Goal: Task Accomplishment & Management: Manage account settings

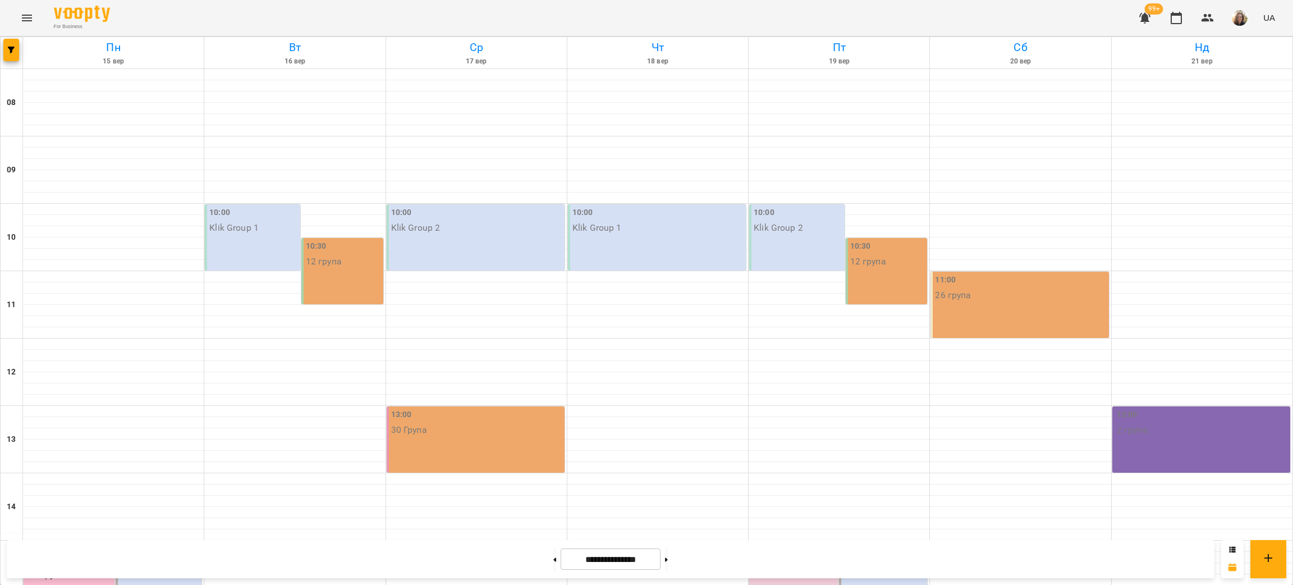
scroll to position [420, 0]
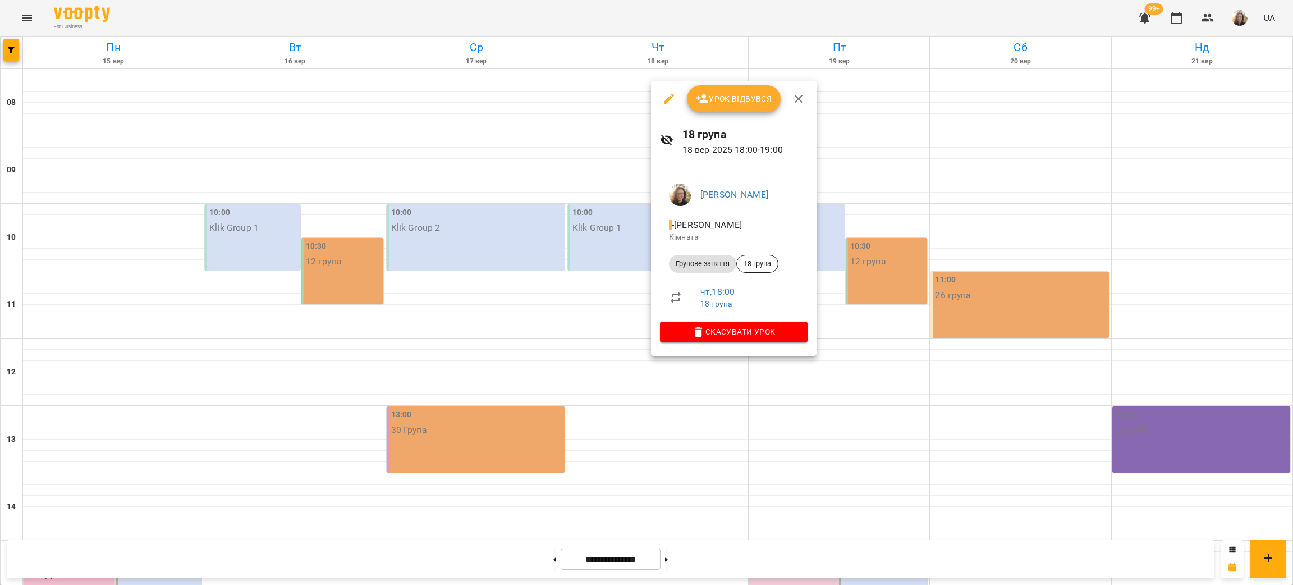
click at [723, 103] on span "Урок відбувся" at bounding box center [734, 98] width 76 height 13
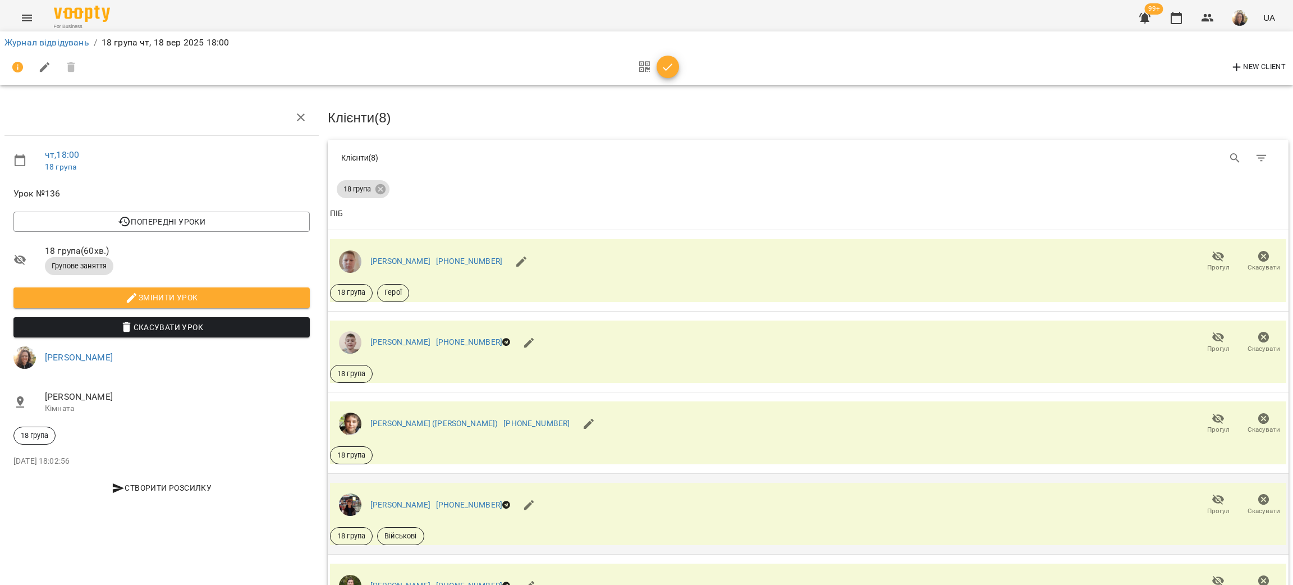
scroll to position [84, 0]
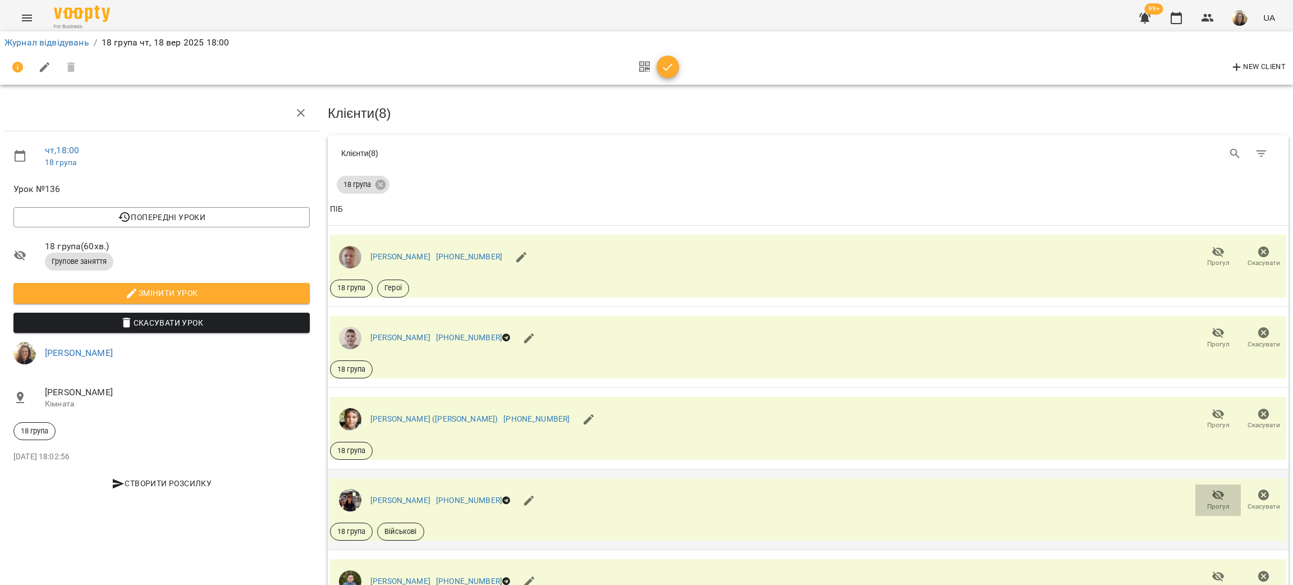
click at [1207, 502] on span "Прогул" at bounding box center [1218, 507] width 22 height 10
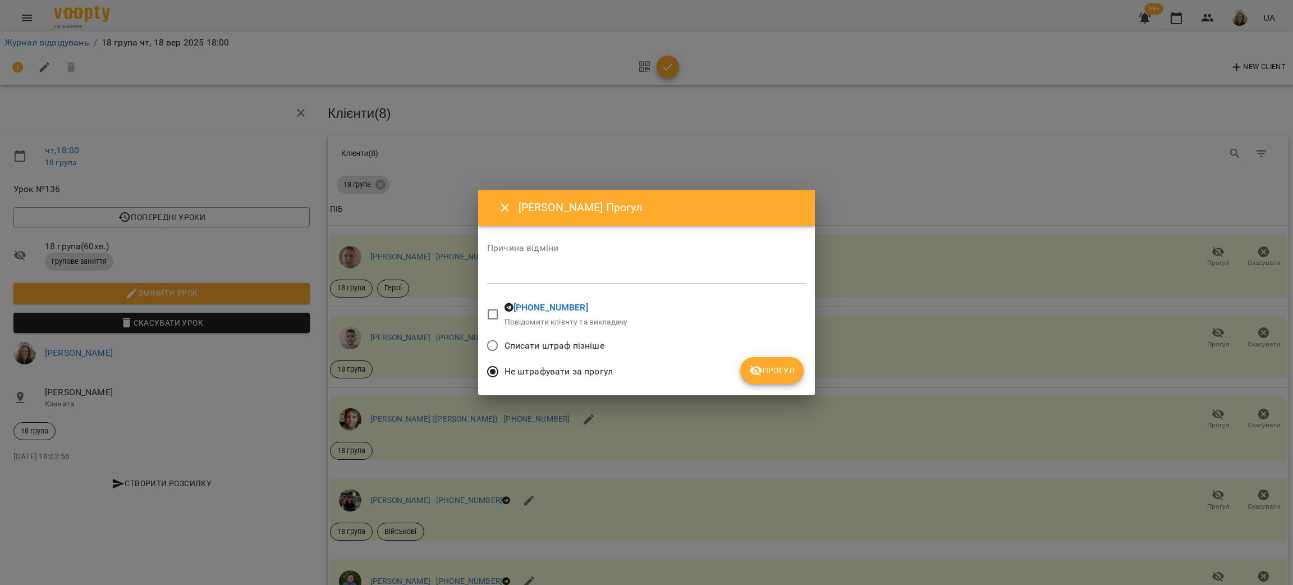
click at [777, 362] on button "Прогул" at bounding box center [771, 370] width 63 height 27
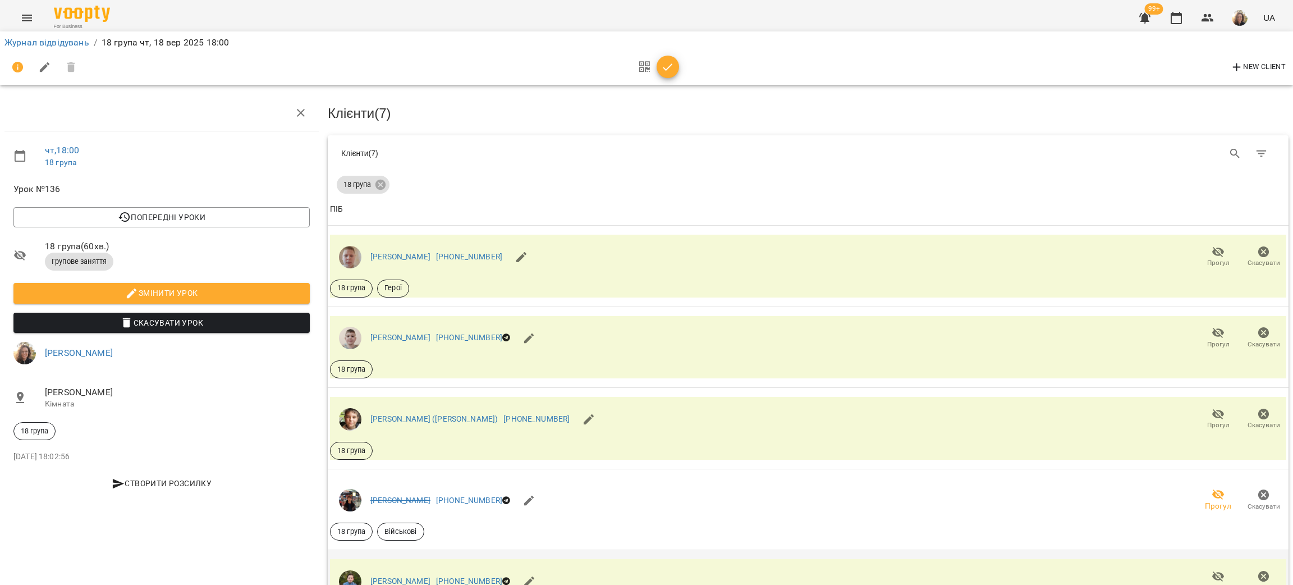
scroll to position [345, 0]
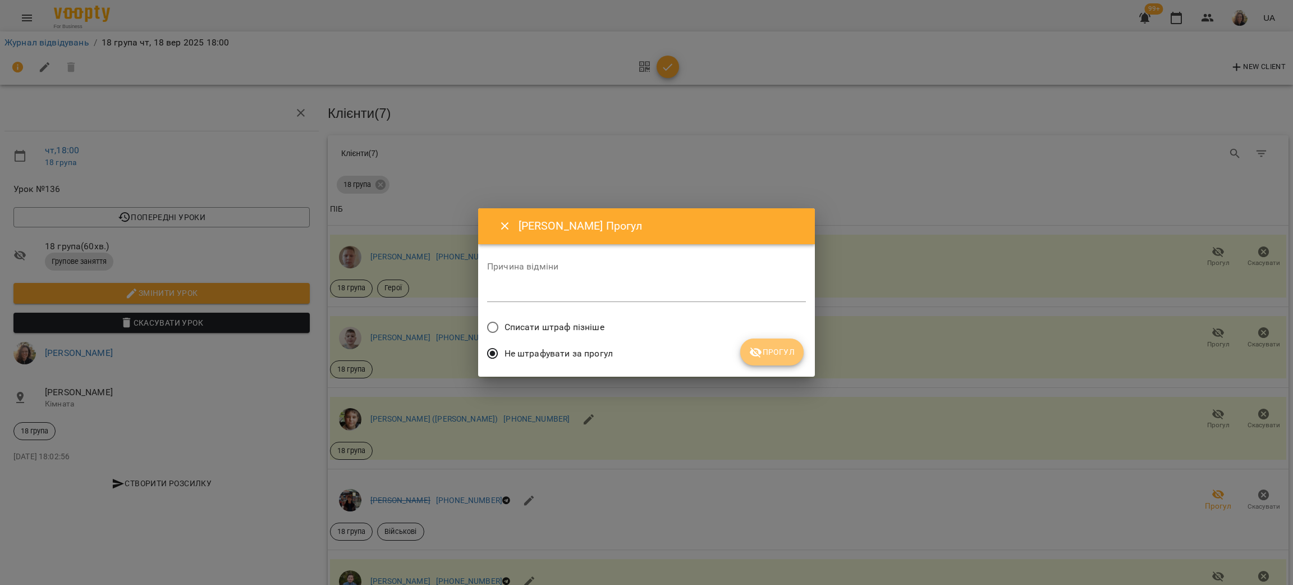
click at [773, 352] on span "Прогул" at bounding box center [771, 351] width 45 height 13
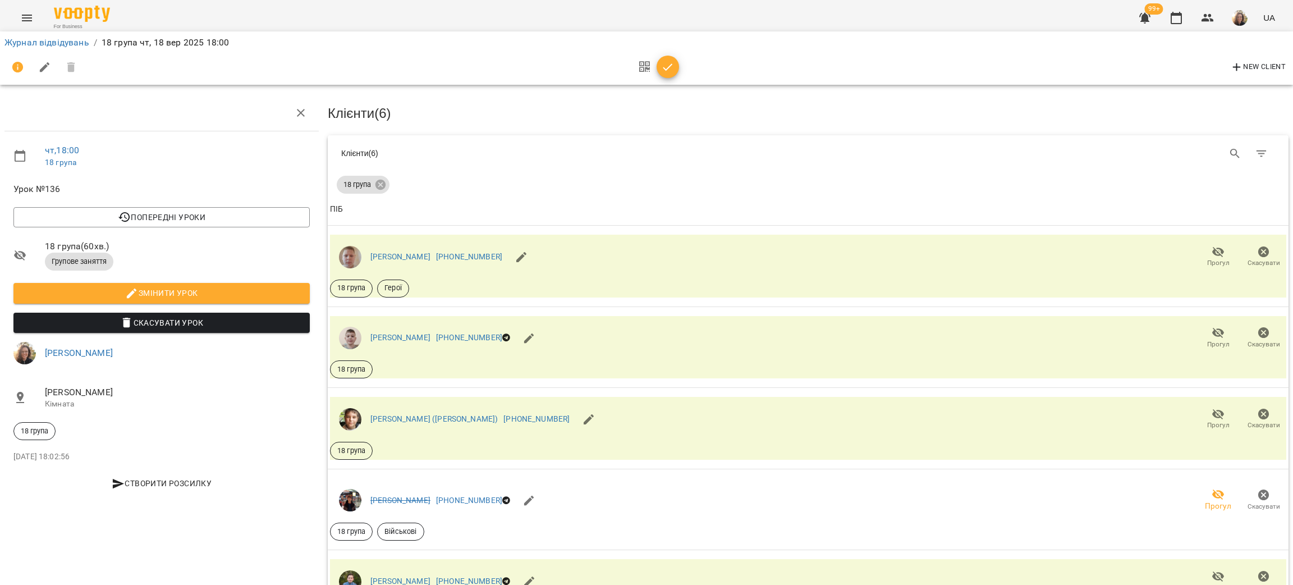
scroll to position [92, 0]
click at [1212, 409] on icon "button" at bounding box center [1218, 414] width 12 height 11
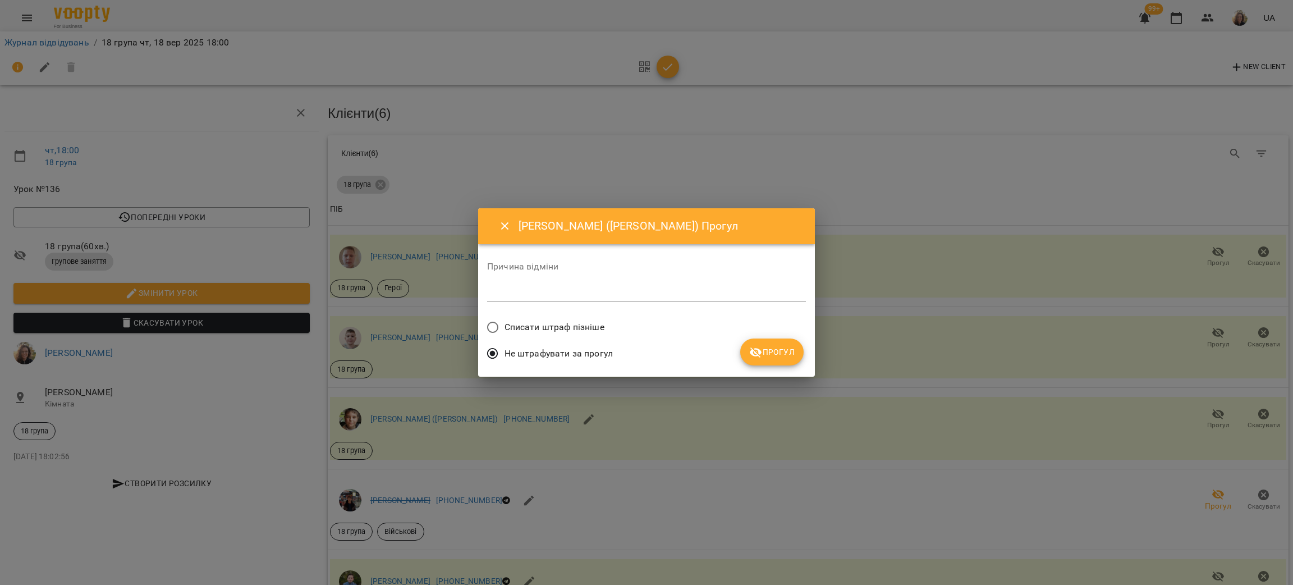
drag, startPoint x: 780, startPoint y: 361, endPoint x: 753, endPoint y: 279, distance: 87.0
click at [779, 360] on button "Прогул" at bounding box center [771, 351] width 63 height 27
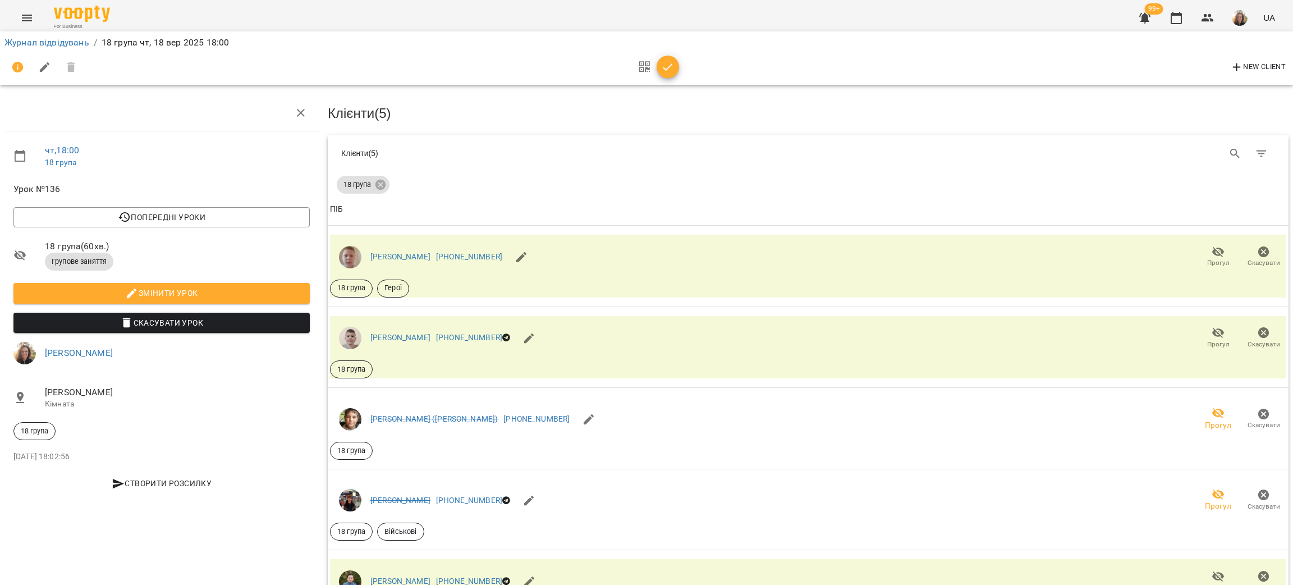
click at [668, 80] on div at bounding box center [655, 67] width 47 height 27
click at [664, 70] on icon "button" at bounding box center [667, 67] width 13 height 13
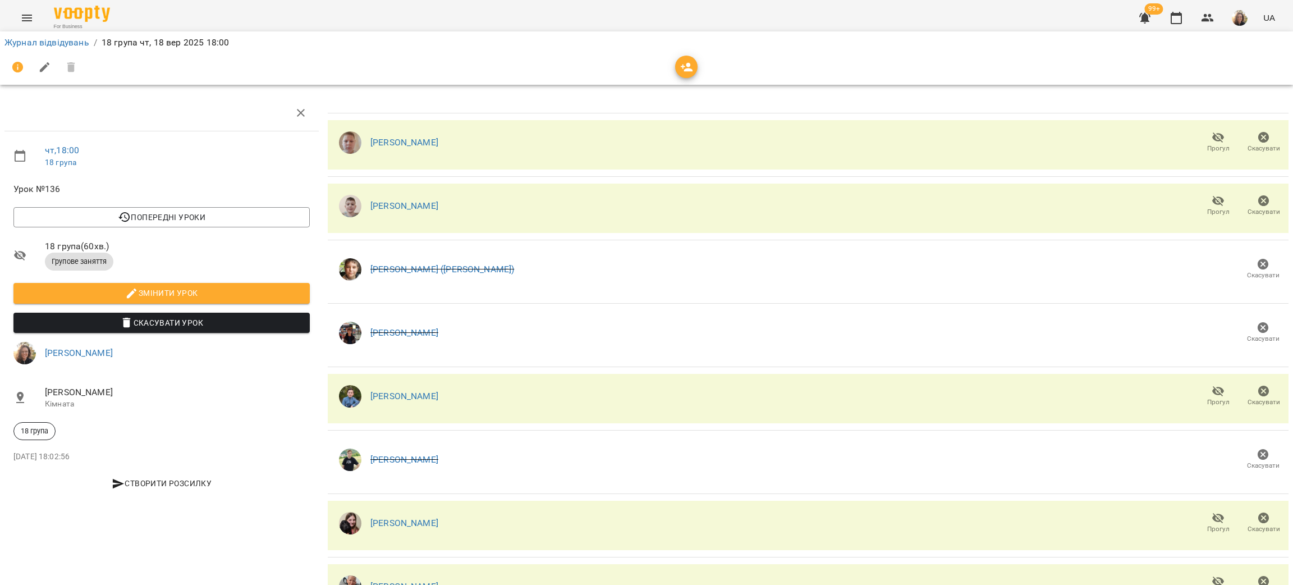
scroll to position [62, 0]
click at [68, 40] on link "Журнал відвідувань" at bounding box center [46, 42] width 85 height 11
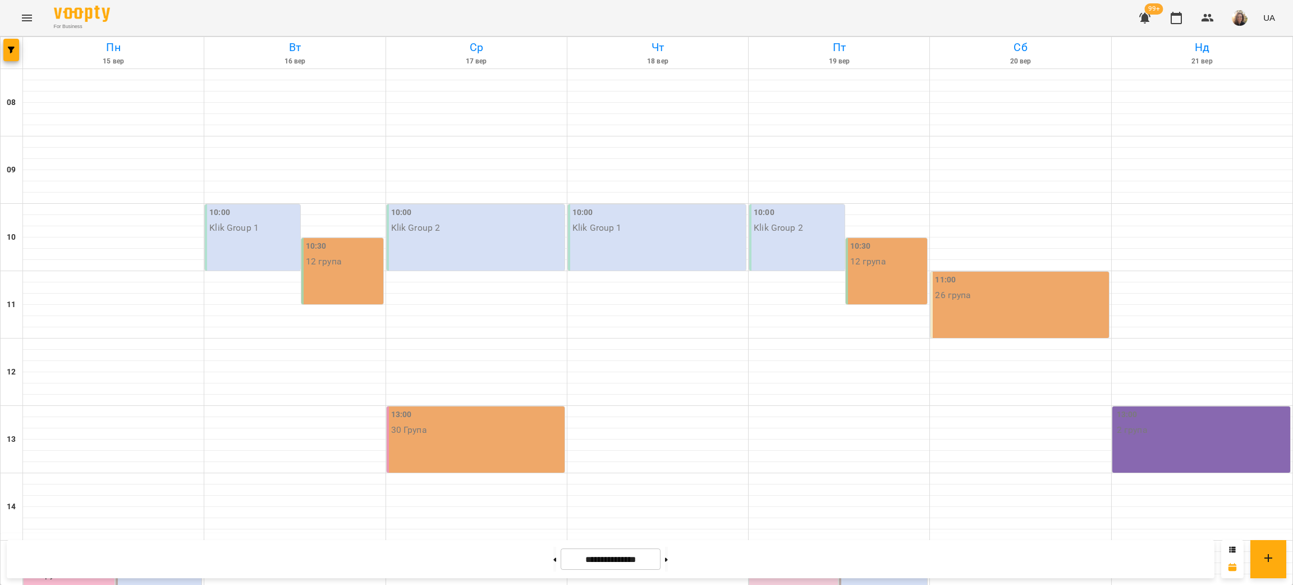
scroll to position [544, 0]
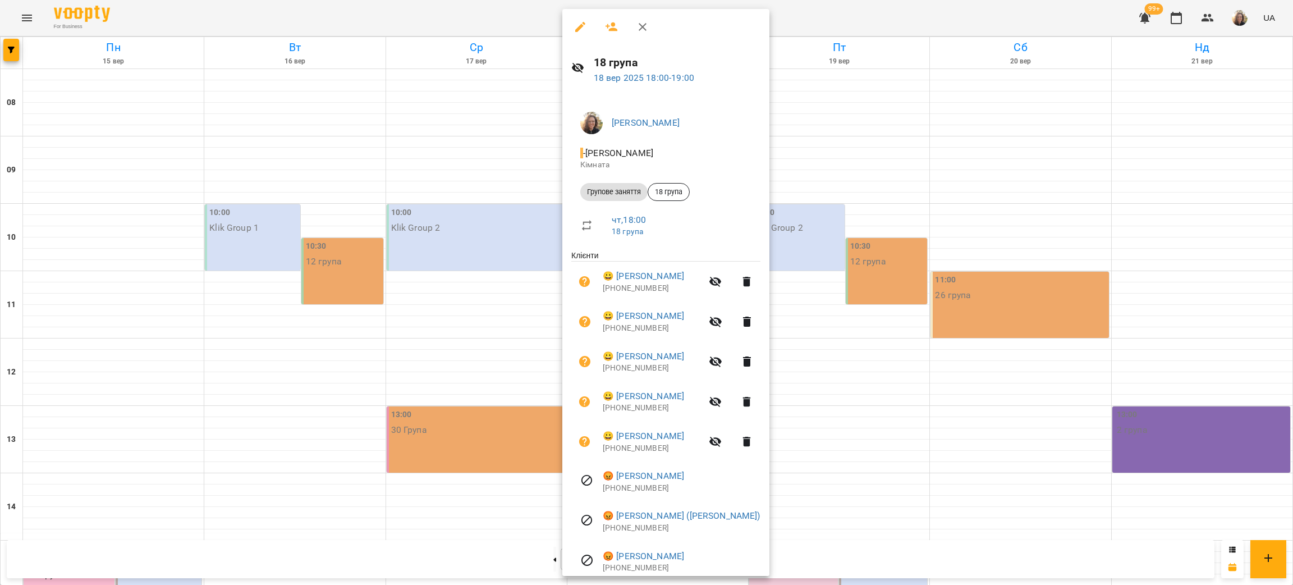
scroll to position [44, 0]
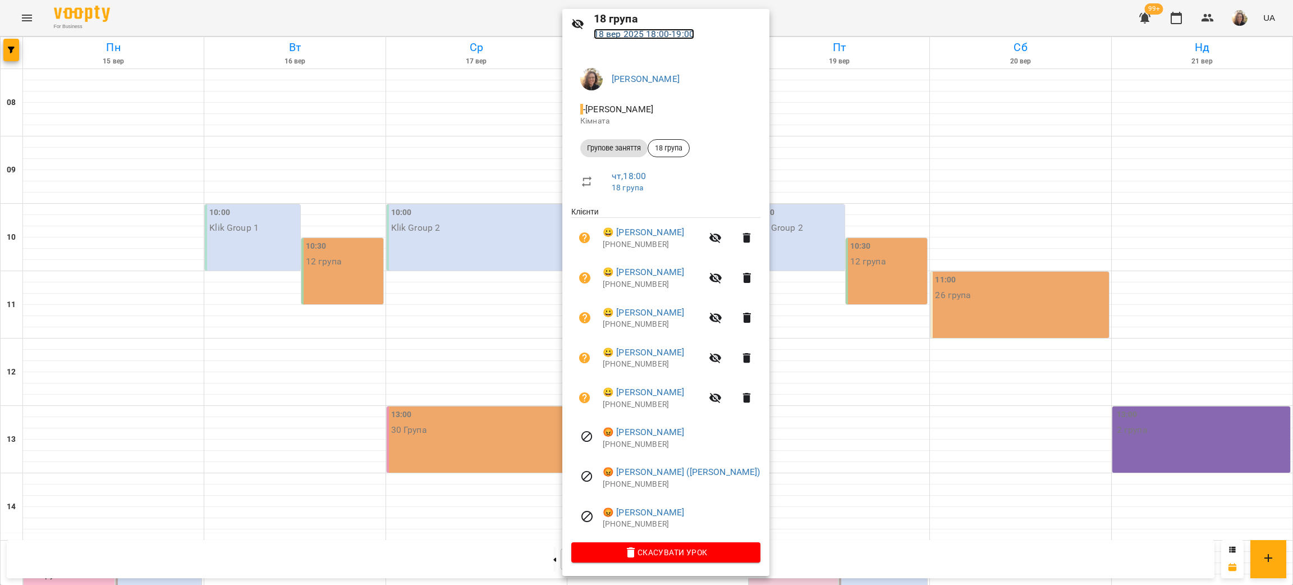
click at [625, 33] on link "[DATE] 18:00 - 19:00" at bounding box center [644, 34] width 100 height 11
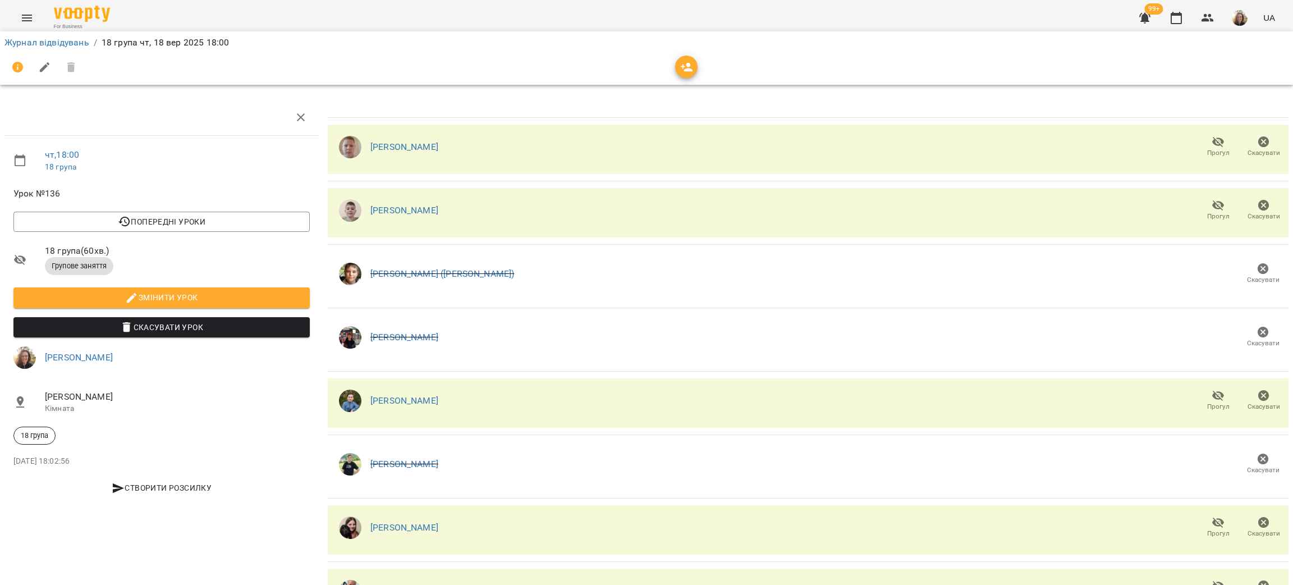
click at [1258, 271] on icon "button" at bounding box center [1263, 268] width 11 height 11
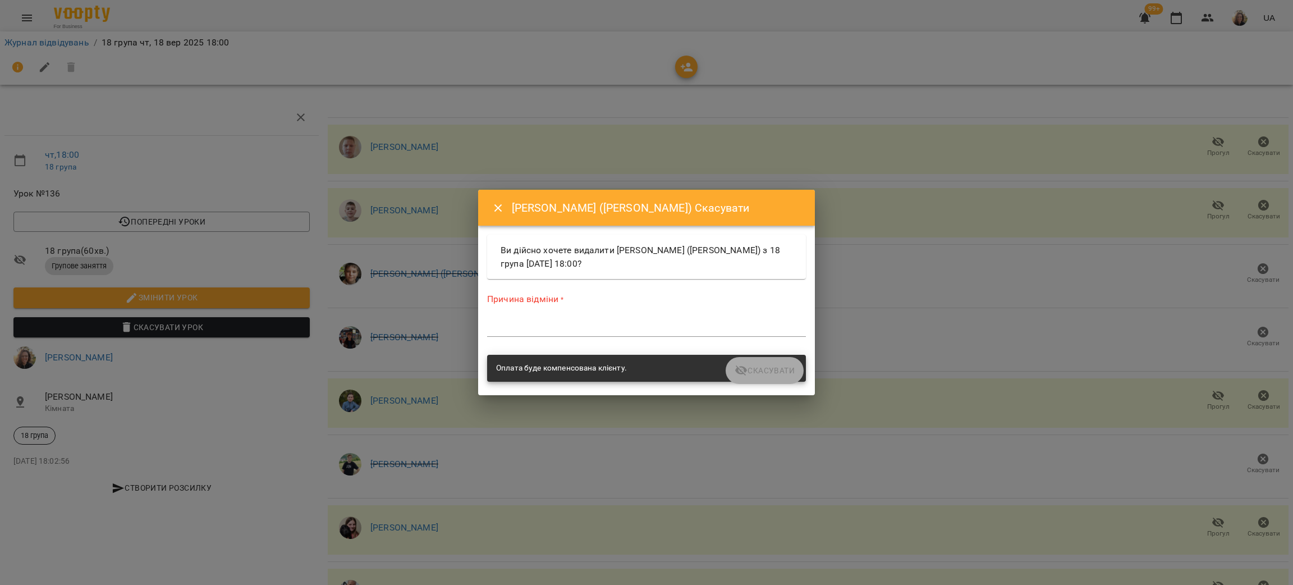
click at [712, 322] on textarea at bounding box center [646, 327] width 319 height 11
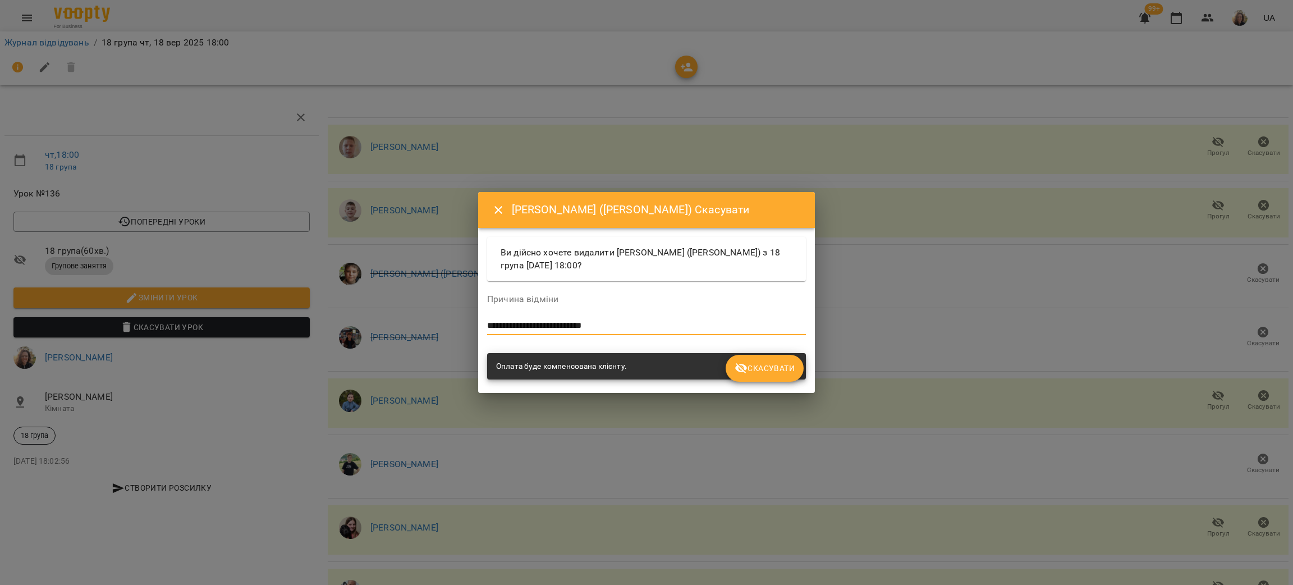
type textarea "**********"
click at [750, 360] on button "Скасувати" at bounding box center [765, 368] width 78 height 27
